Goal: Task Accomplishment & Management: Manage account settings

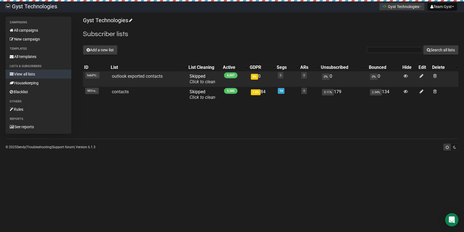
click at [438, 77] on td at bounding box center [444, 79] width 27 height 16
click at [434, 76] on span at bounding box center [436, 76] width 4 height 5
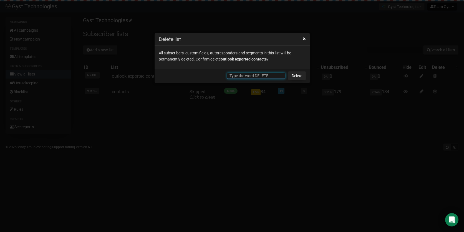
click at [252, 77] on input "text" at bounding box center [256, 76] width 58 height 6
type input "DELETE"
click at [294, 76] on link "Delete" at bounding box center [297, 75] width 18 height 9
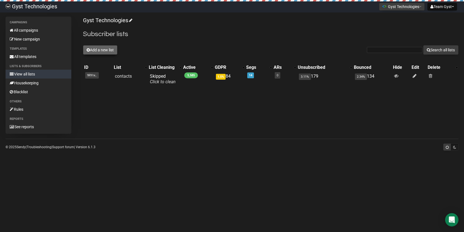
click at [101, 49] on button "Add a new list" at bounding box center [100, 49] width 34 height 9
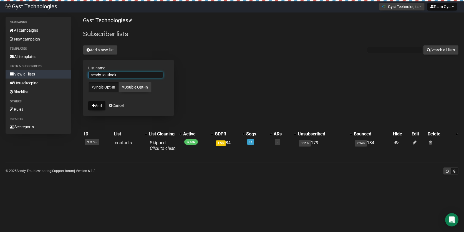
click at [103, 76] on input "sendy+outlook" at bounding box center [125, 75] width 75 height 6
type input "sendy then outlook"
click at [98, 106] on button "Add" at bounding box center [96, 105] width 17 height 9
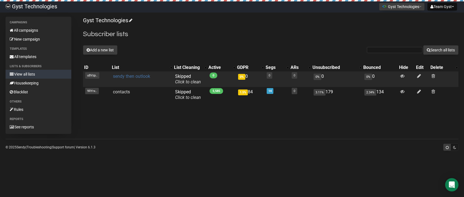
click at [129, 78] on link "sendy then outlook" at bounding box center [131, 76] width 37 height 5
click at [182, 82] on link "Click to clean" at bounding box center [188, 81] width 26 height 5
click at [138, 76] on link "sendy then outlook" at bounding box center [131, 76] width 37 height 5
click at [142, 76] on link "sendy then outlook" at bounding box center [131, 76] width 37 height 5
click at [148, 76] on link "sendy then outlook" at bounding box center [131, 76] width 37 height 5
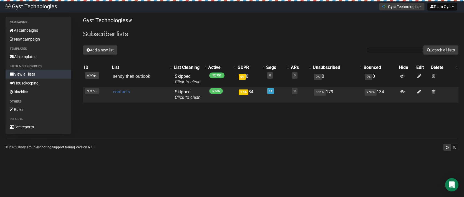
click at [123, 91] on link "contacts" at bounding box center [121, 91] width 17 height 5
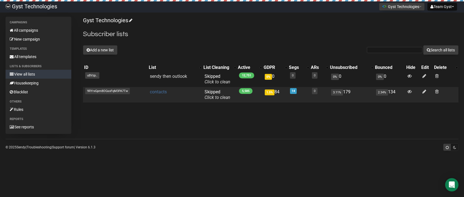
click at [157, 92] on link "contacts" at bounding box center [158, 91] width 17 height 5
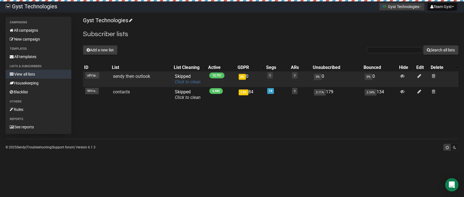
click at [182, 84] on link "Click to clean" at bounding box center [188, 81] width 26 height 5
